Goal: Task Accomplishment & Management: Manage account settings

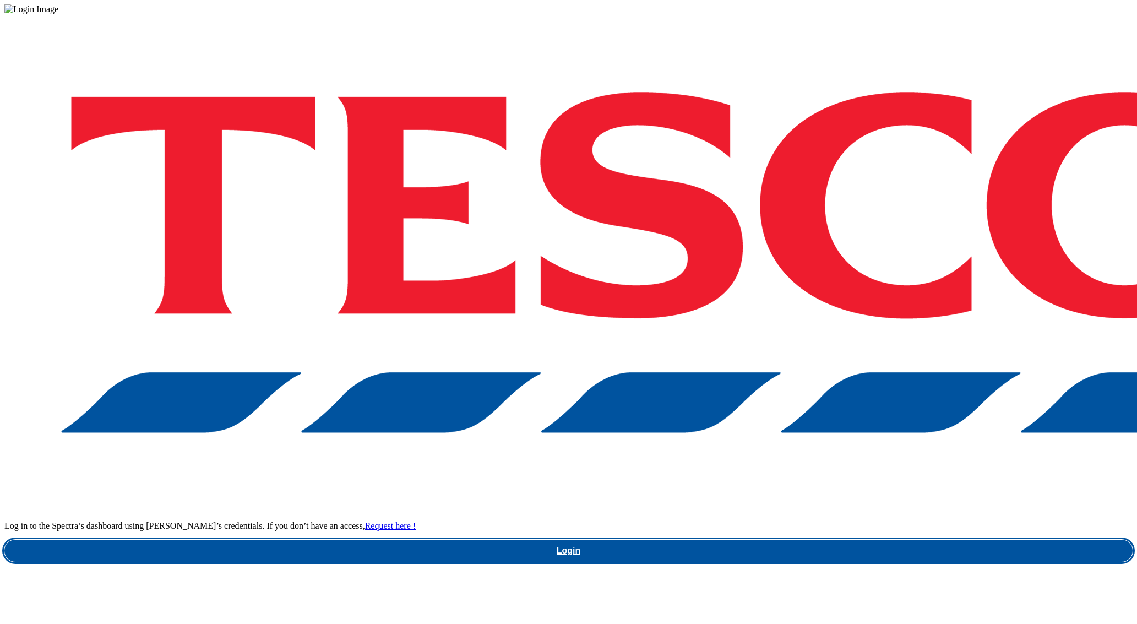
click at [796, 540] on link "Login" at bounding box center [568, 551] width 1129 height 22
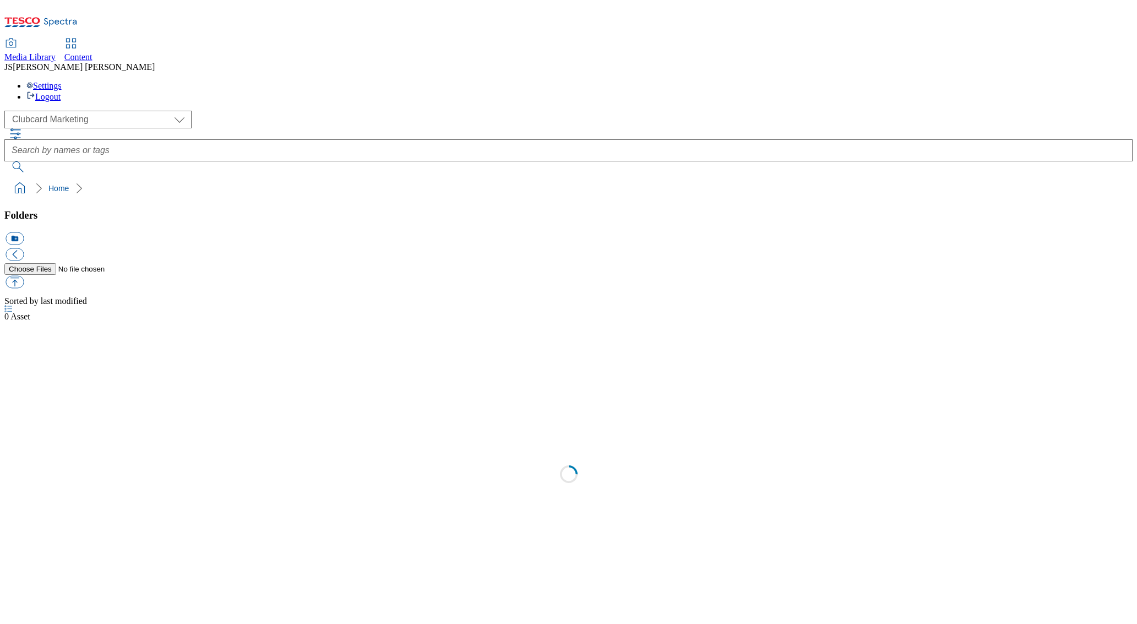
scroll to position [1, 0]
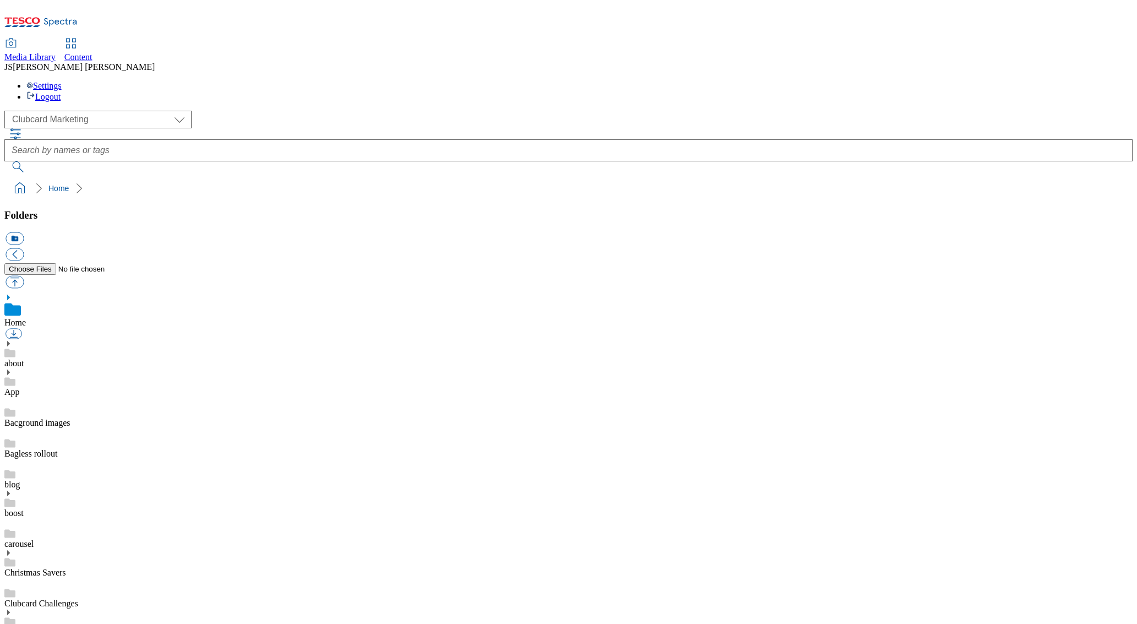
click at [93, 52] on span "Content" at bounding box center [78, 56] width 28 height 9
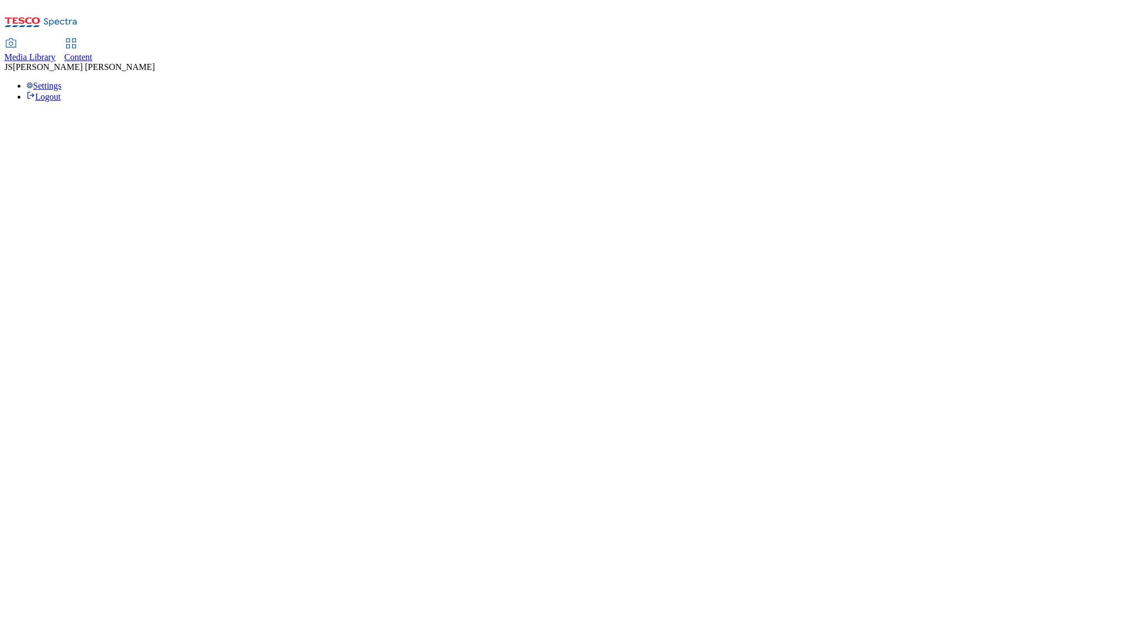
select select "phones-uk"
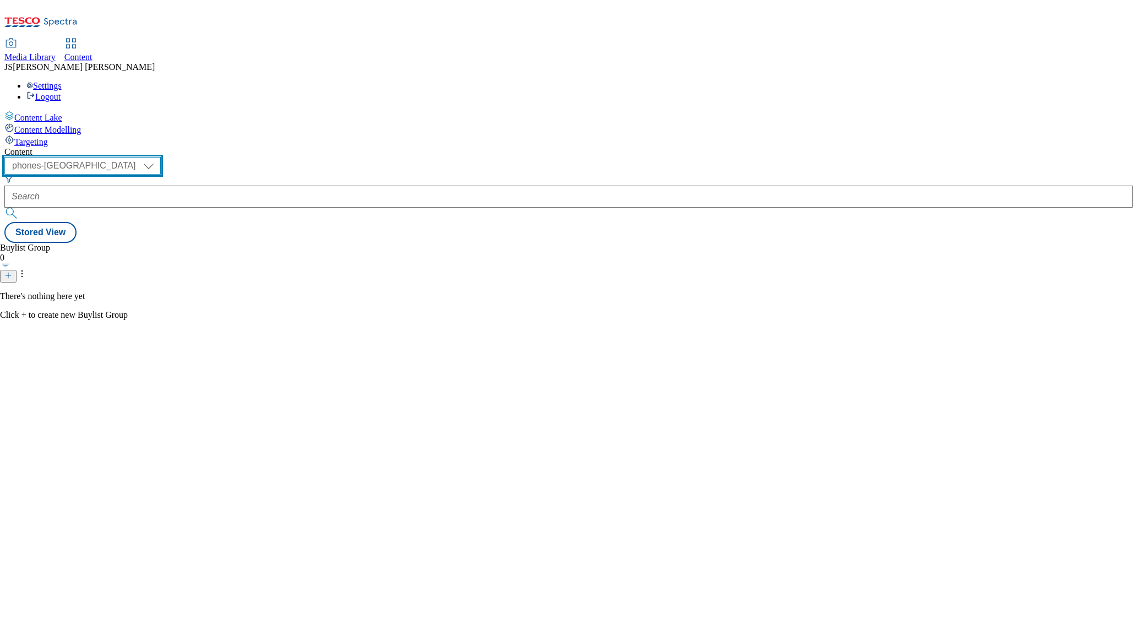
click at [161, 157] on select "ghs-roi ghs-uk ighs-cz ighs-hu ighs-sk phones-uk" at bounding box center [82, 166] width 156 height 18
click at [40, 137] on span "Targeting" at bounding box center [31, 141] width 34 height 9
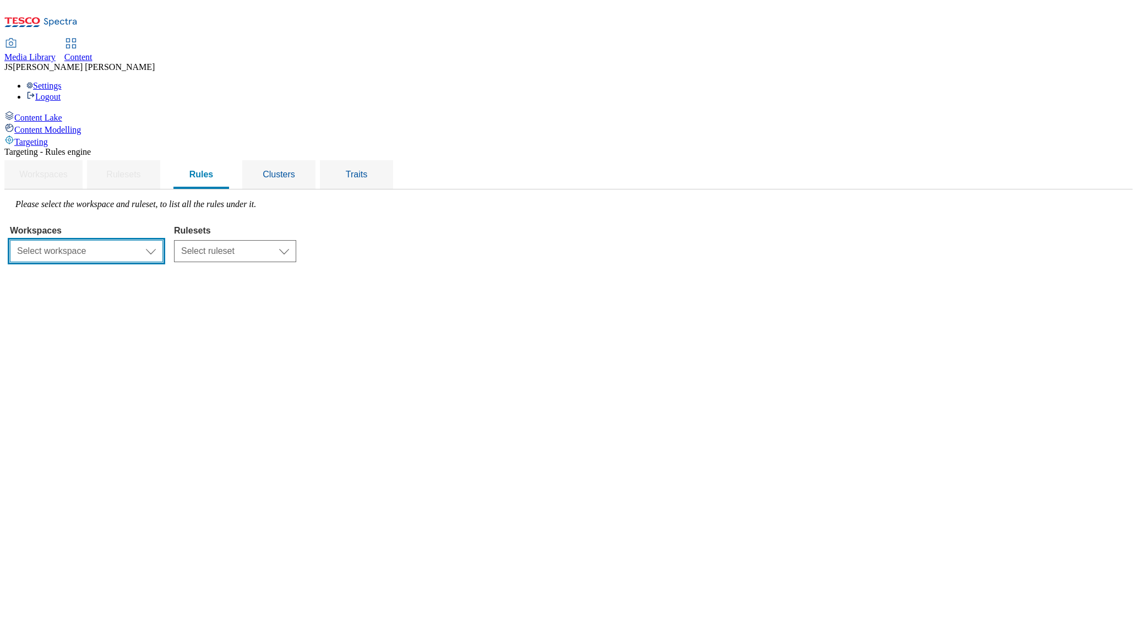
click at [163, 240] on select "Select workspace Content" at bounding box center [86, 251] width 153 height 22
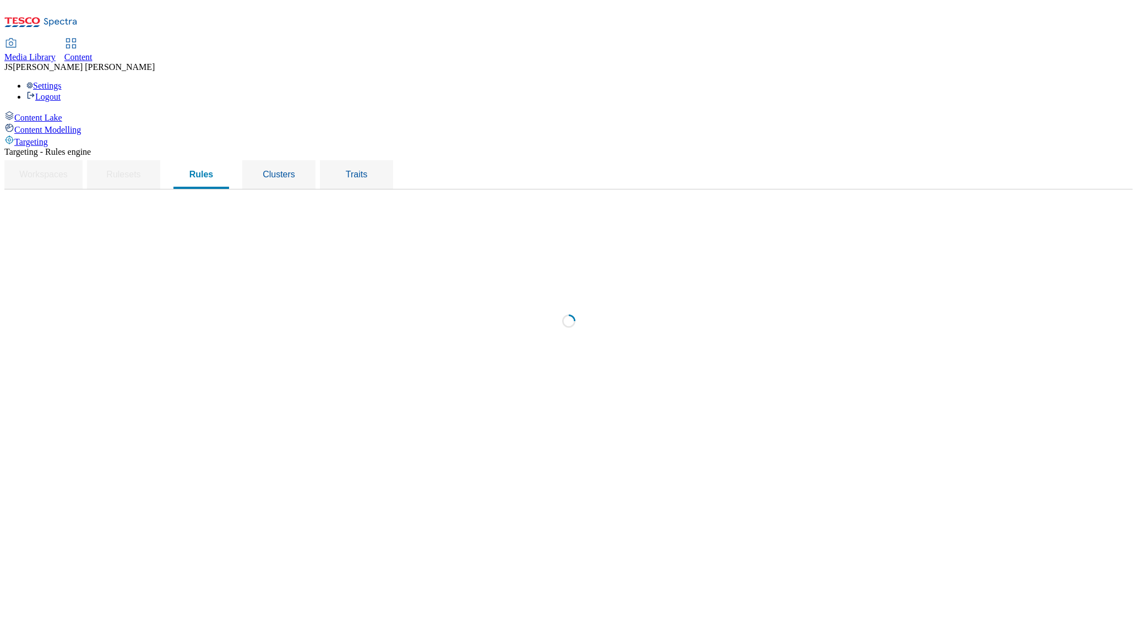
select select "f510054f-adaa-4692-b570-80fa3897127a"
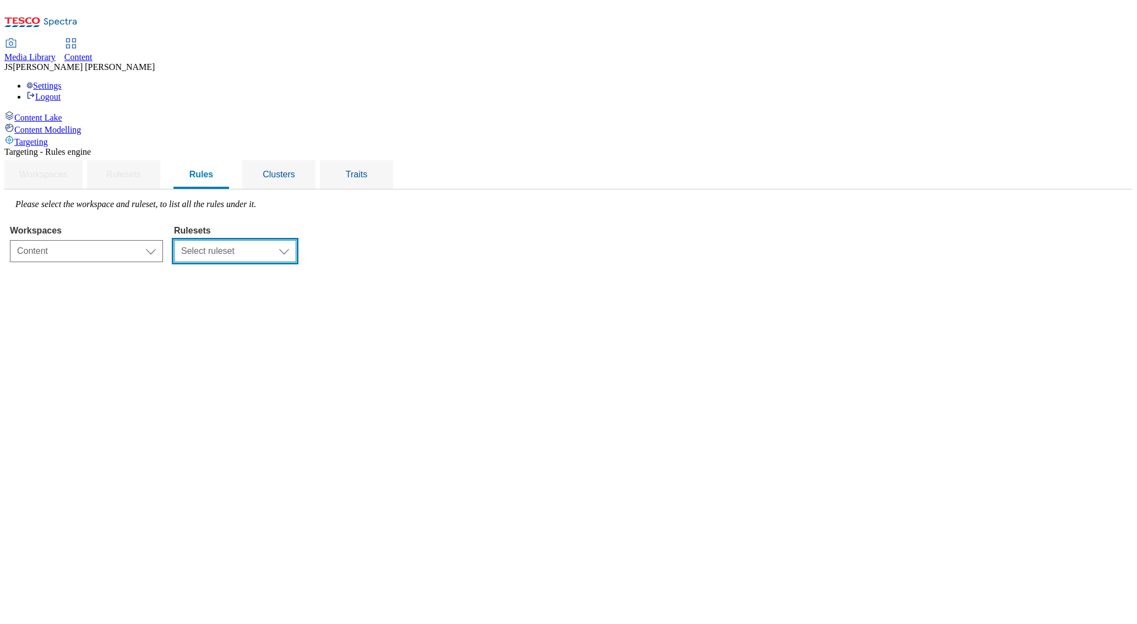
click at [296, 240] on select "Select ruleset CZ HU ROI SK UK" at bounding box center [235, 251] width 122 height 22
select select "7f9e739d-6abb-424f-b94f-4b375a3fe6e0"
click at [296, 240] on select "Select ruleset CZ HU ROI SK UK" at bounding box center [235, 251] width 122 height 22
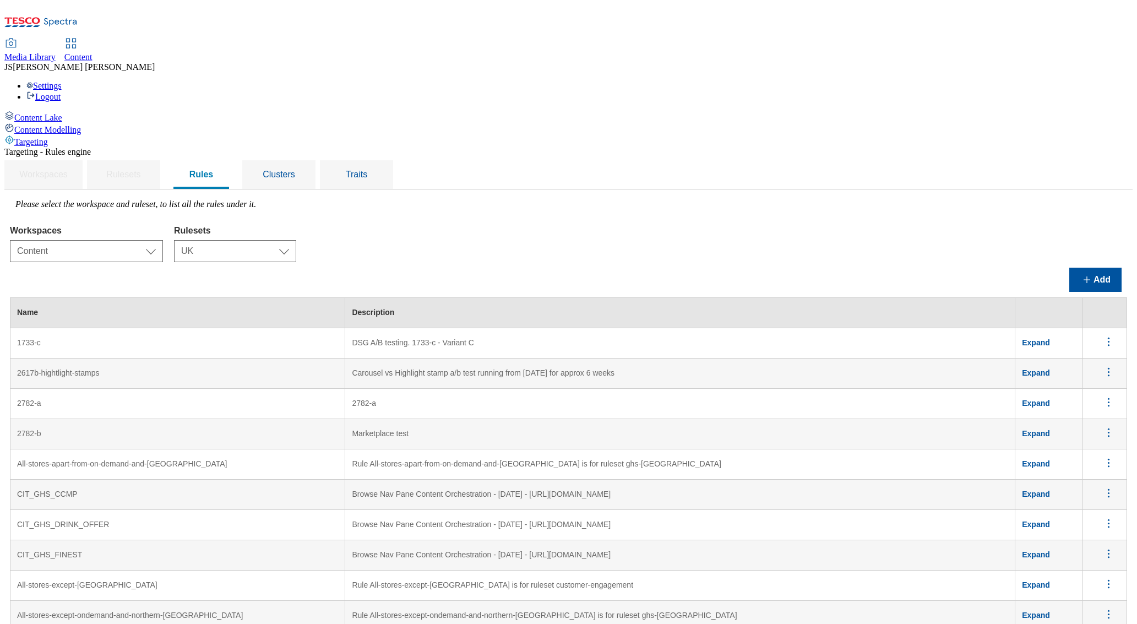
scroll to position [3929, 0]
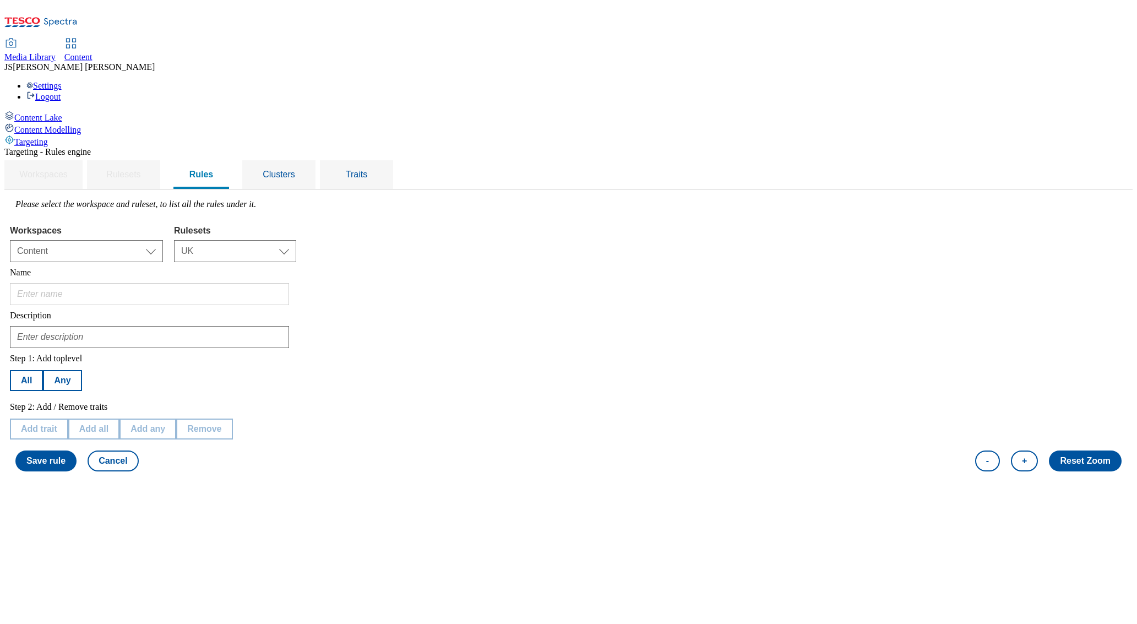
type input "Whoosh - Refit stores"
type input "Targeting Whoosh stores undergoing refit"
click at [295, 170] on span "Clusters" at bounding box center [279, 174] width 32 height 9
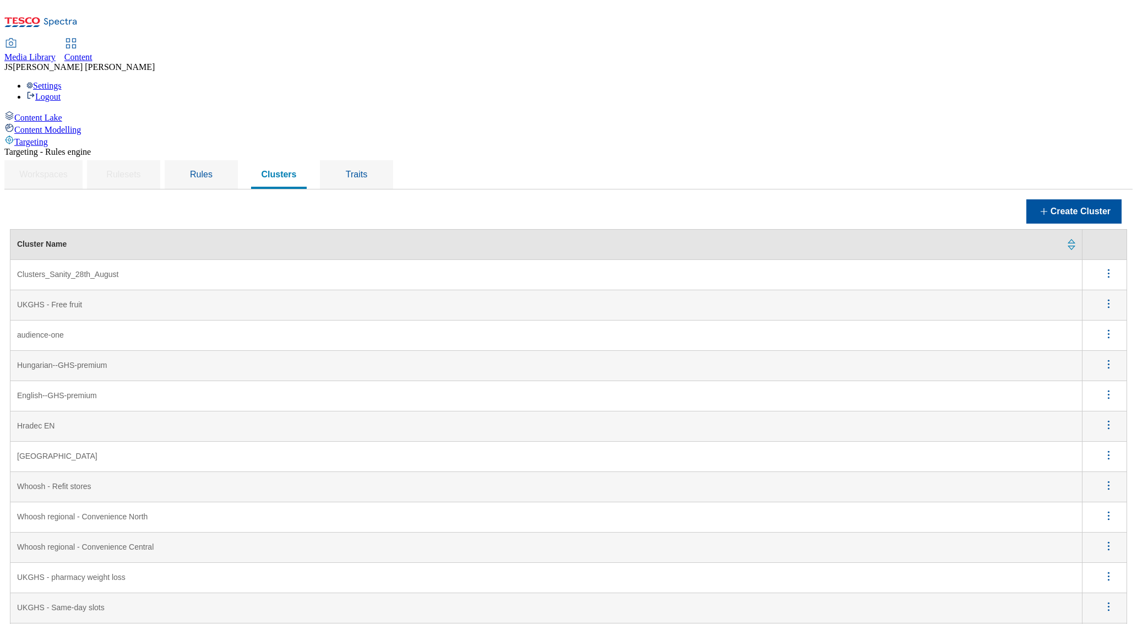
click at [1106, 479] on icon "menus" at bounding box center [1109, 486] width 14 height 14
click at [1098, 491] on button "Edit" at bounding box center [1103, 499] width 50 height 17
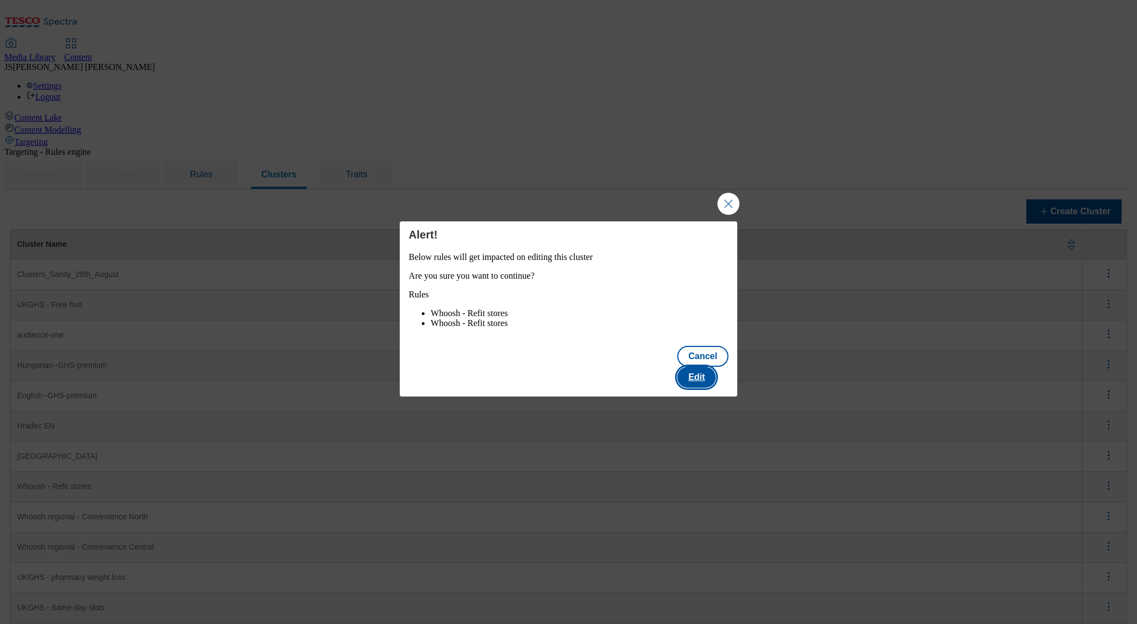
click at [708, 377] on button "Edit" at bounding box center [696, 377] width 39 height 21
